Goal: Task Accomplishment & Management: Use online tool/utility

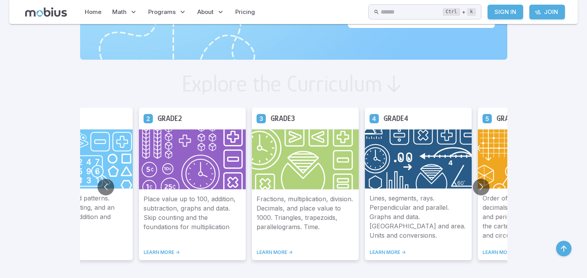
scroll to position [382, 0]
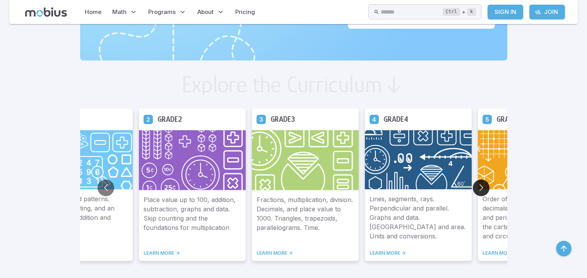
click at [479, 185] on button "Go to next slide" at bounding box center [481, 187] width 17 height 17
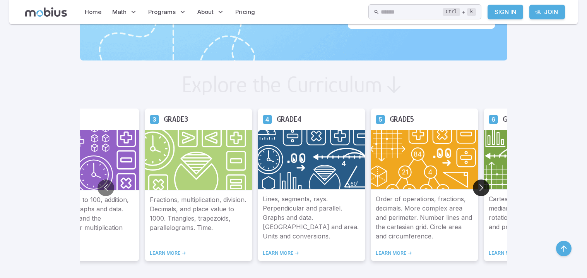
click at [478, 185] on button "Go to next slide" at bounding box center [481, 187] width 17 height 17
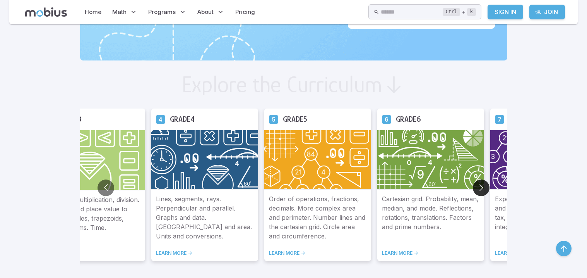
click at [478, 185] on button "Go to next slide" at bounding box center [481, 187] width 17 height 17
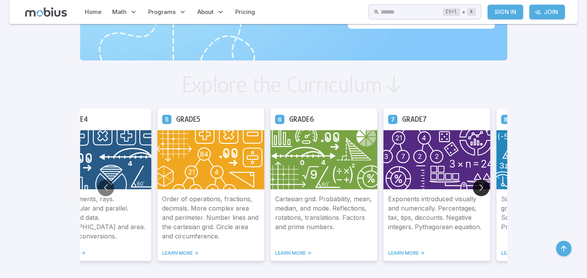
click at [477, 187] on button "Go to next slide" at bounding box center [481, 187] width 17 height 17
click at [484, 185] on button "Go to next slide" at bounding box center [481, 187] width 17 height 17
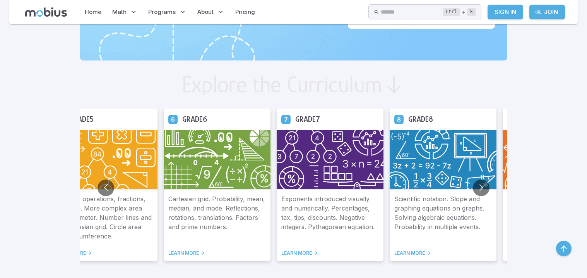
click at [213, 174] on img at bounding box center [217, 160] width 107 height 60
click at [203, 205] on p "Cartesian grid. Probability, mean, median, and mode. Reflections, rotations, tr…" at bounding box center [217, 217] width 98 height 46
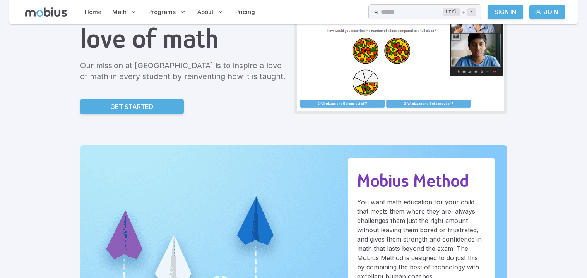
scroll to position [0, 0]
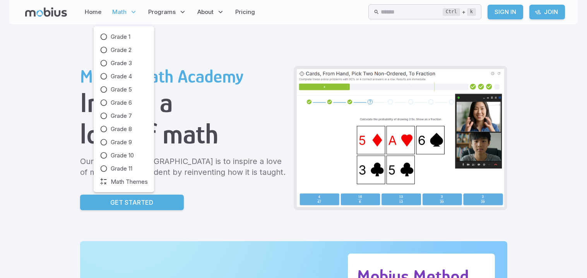
click at [130, 14] on icon at bounding box center [134, 12] width 8 height 8
click at [102, 100] on icon at bounding box center [104, 103] width 8 height 8
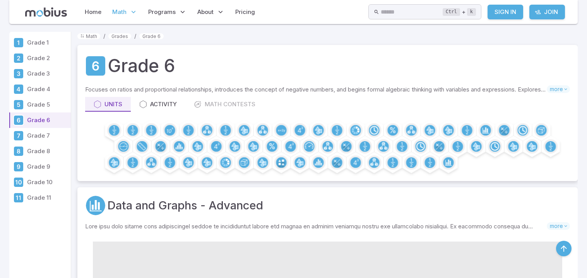
scroll to position [220, 0]
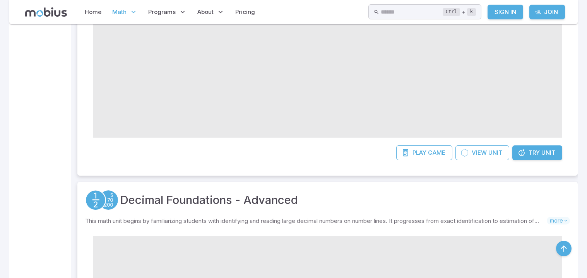
click at [428, 137] on div at bounding box center [328, 83] width 470 height 124
click at [418, 149] on span "Play" at bounding box center [420, 152] width 14 height 9
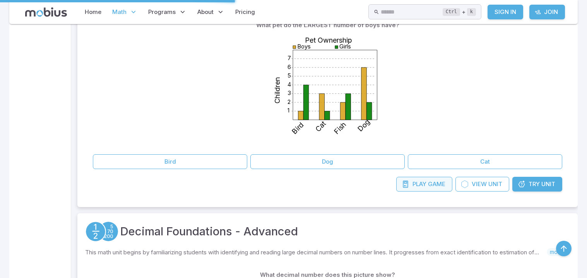
scroll to position [237, 0]
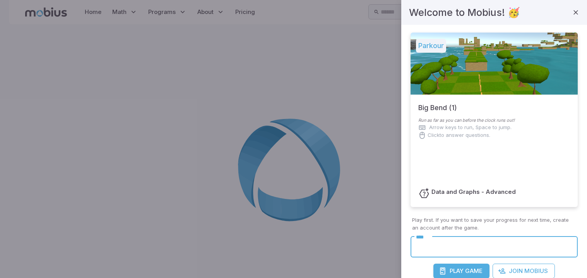
click at [449, 245] on input "****" at bounding box center [494, 246] width 167 height 21
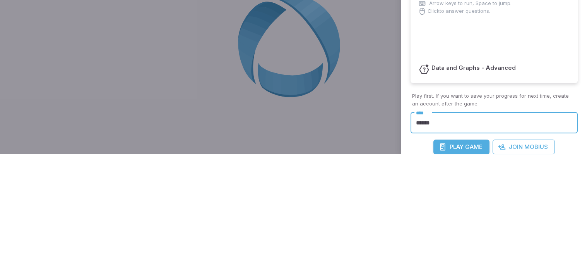
type input "******"
click at [434, 263] on button "Play Game" at bounding box center [462, 270] width 56 height 15
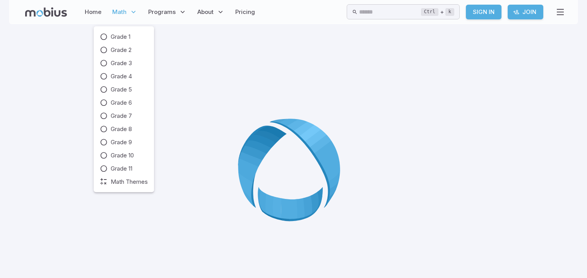
click at [124, 17] on p "Math" at bounding box center [125, 12] width 30 height 18
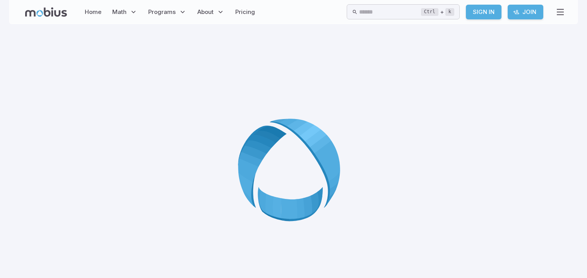
click at [370, 126] on div at bounding box center [293, 172] width 539 height 278
click at [303, 171] on icon at bounding box center [294, 173] width 112 height 112
